Goal: Task Accomplishment & Management: Complete application form

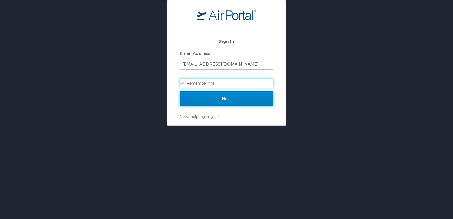
click at [223, 97] on input "Next" at bounding box center [227, 98] width 94 height 15
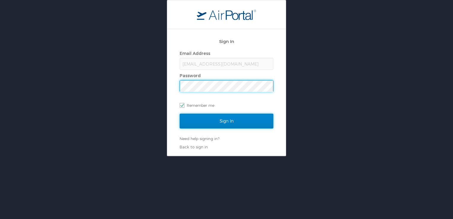
click at [222, 120] on input "Sign In" at bounding box center [227, 121] width 94 height 15
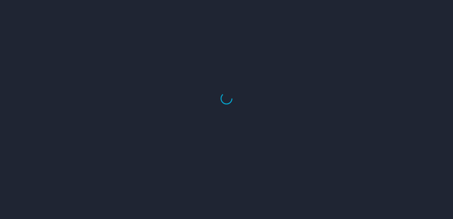
select select "US"
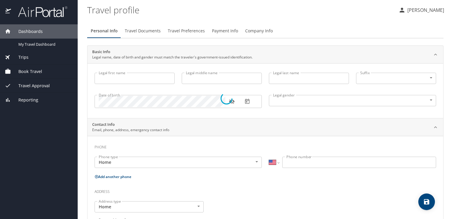
type input "Mark"
type input "Jason"
type input "Lamb"
type input "Male"
type input "Petra"
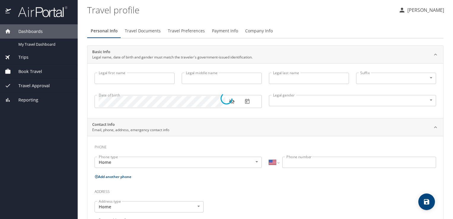
type input "Lamb"
type input "(601) 467-2560"
type input "petra.lamb@usm.org"
type input "United States of America"
type input "Mississippi"
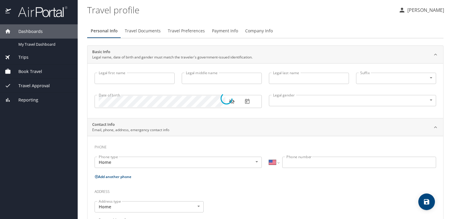
type input "United States of America"
type input "Mississippi"
select select "US"
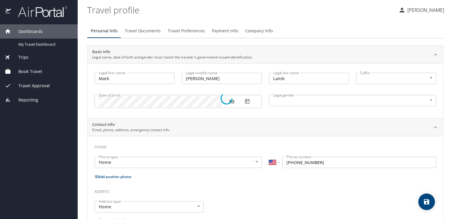
select select "US"
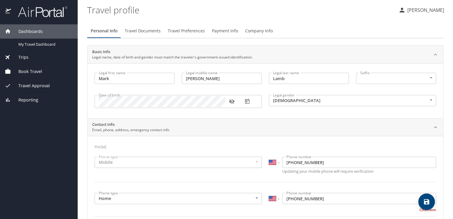
click at [37, 71] on span "Book Travel" at bounding box center [26, 71] width 31 height 7
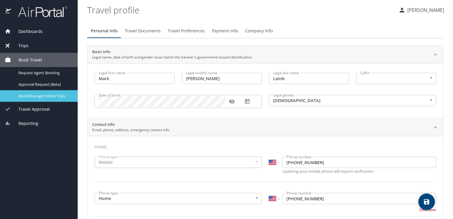
click at [43, 96] on span "Book/Manage Online Trips" at bounding box center [44, 96] width 52 height 6
